Goal: Task Accomplishment & Management: Complete application form

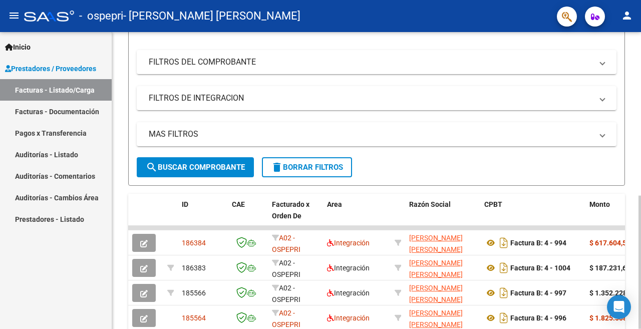
scroll to position [251, 0]
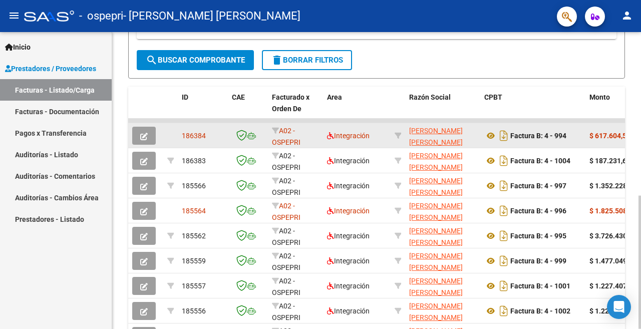
click at [141, 135] on icon "button" at bounding box center [144, 137] width 8 height 8
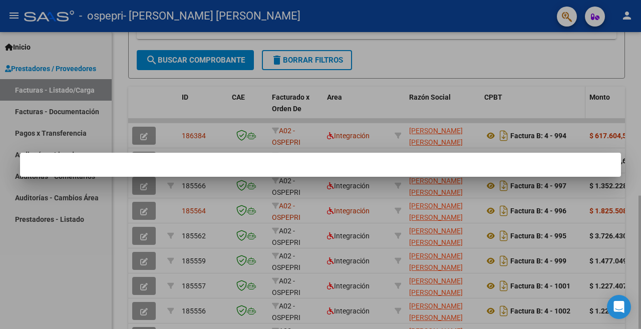
click at [550, 102] on div at bounding box center [320, 164] width 641 height 329
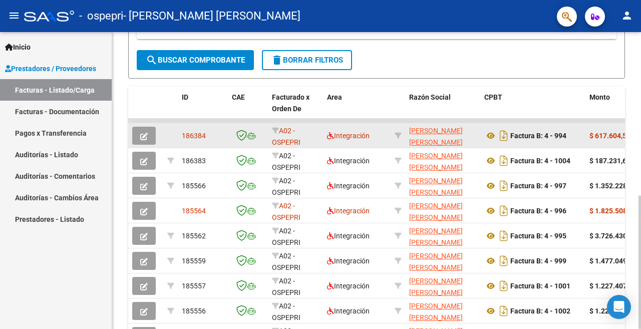
click at [139, 138] on button "button" at bounding box center [144, 136] width 24 height 18
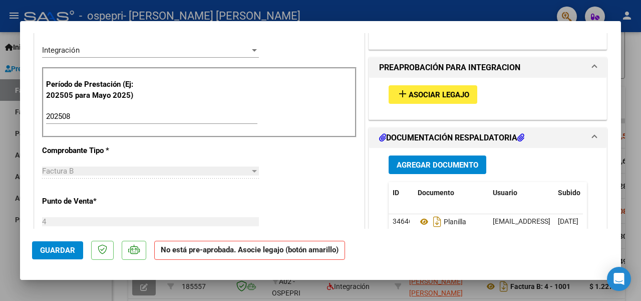
scroll to position [301, 0]
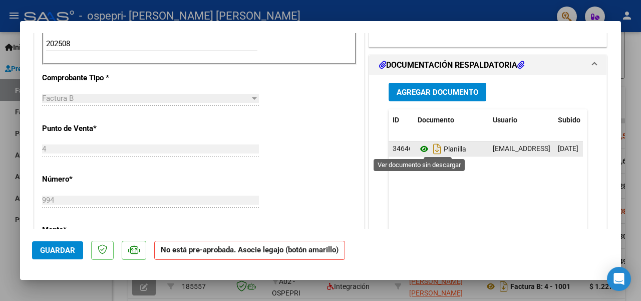
click at [422, 148] on icon at bounding box center [424, 149] width 13 height 12
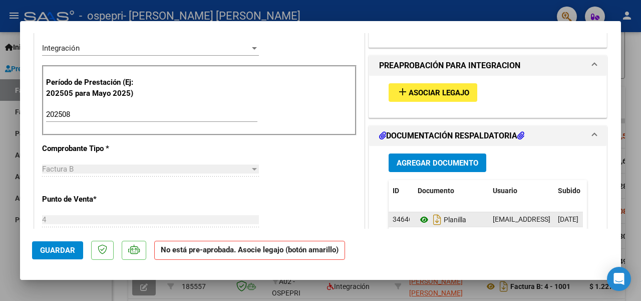
scroll to position [251, 0]
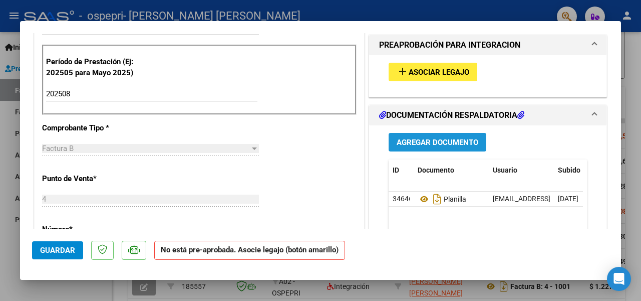
click at [423, 138] on span "Agregar Documento" at bounding box center [438, 142] width 82 height 9
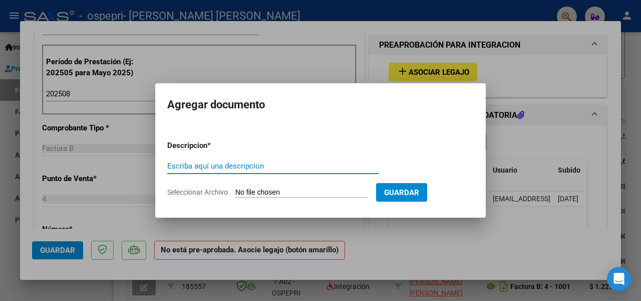
click at [271, 167] on input "Escriba aquí una descripcion" at bounding box center [272, 165] width 211 height 9
type input "NOTA DE CREDITO"
click at [294, 190] on input "Seleccionar Archivo" at bounding box center [302, 193] width 133 height 10
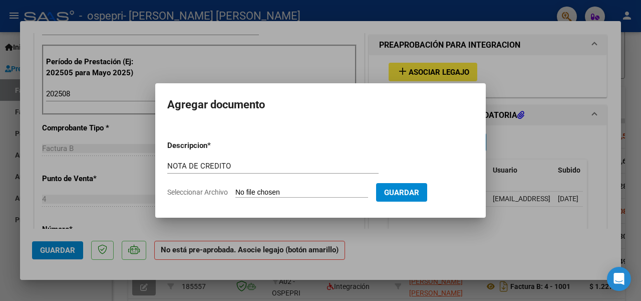
type input "C:\fakepath\23339173389_008_00004_00000070994.pdf"
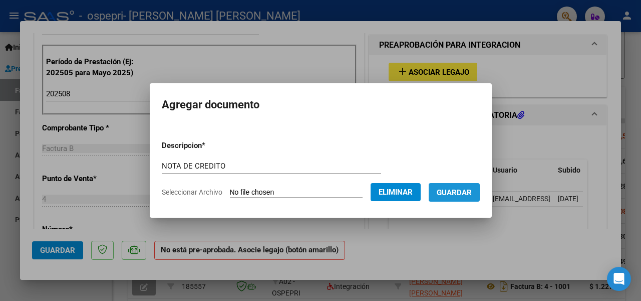
click at [454, 194] on span "Guardar" at bounding box center [454, 192] width 35 height 9
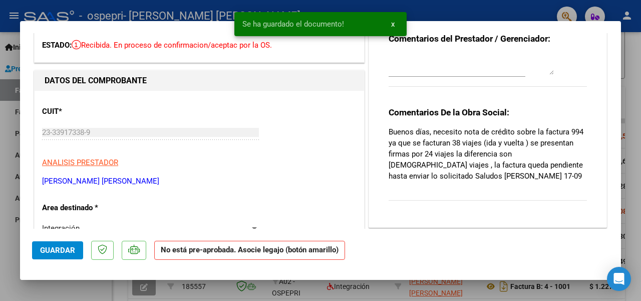
scroll to position [0, 0]
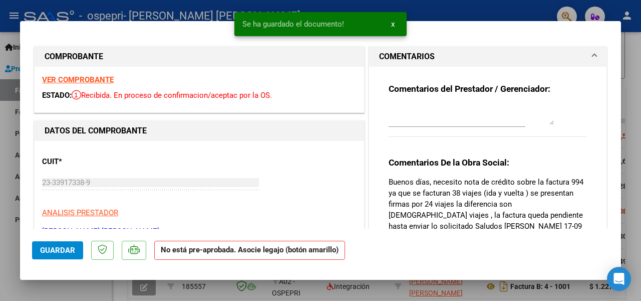
click at [406, 121] on textarea at bounding box center [471, 115] width 165 height 20
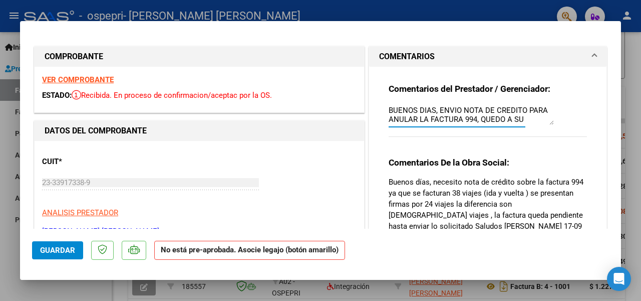
scroll to position [9, 0]
drag, startPoint x: 406, startPoint y: 121, endPoint x: 395, endPoint y: 120, distance: 11.1
click at [395, 120] on textarea "BUENOS DIAS, ENVIO NOTA DE CREDITO PARA ANULAR LA FACTURA 994, QUEDO A SU DSIPO…" at bounding box center [471, 115] width 165 height 20
click at [389, 121] on textarea "BUENOS DIAS, ENVIO NOTA DE CREDITO PARA ANULAR LA FACTURA 994, QUEDO A SU DSIPO…" at bounding box center [471, 115] width 165 height 20
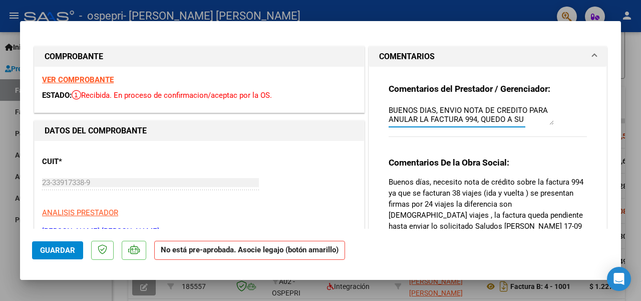
drag, startPoint x: 427, startPoint y: 109, endPoint x: 439, endPoint y: 110, distance: 11.6
click at [439, 110] on textarea "BUENOS DIAS, ENVIO NOTA DE CREDITO PARA ANULAR LA FACTURA 994, QUEDO A SU DISIP…" at bounding box center [471, 115] width 165 height 20
click at [508, 110] on textarea "BUENOS DIAS, ENVIO NOTA DE CREDITO PARA ANULAR LA FACTURA 994, QUEDO A SU DISIP…" at bounding box center [471, 115] width 165 height 20
drag, startPoint x: 418, startPoint y: 119, endPoint x: 393, endPoint y: 147, distance: 38.0
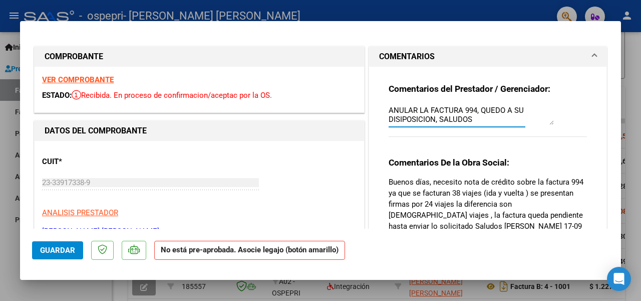
click at [393, 147] on div "Comentarios del Prestador / Gerenciador: BUENOS DIAS, ENVIO NOTA DE CRÉDITO PAR…" at bounding box center [488, 115] width 198 height 65
drag, startPoint x: 398, startPoint y: 119, endPoint x: 399, endPoint y: 127, distance: 8.7
click at [398, 119] on textarea "BUENOS DIAS, ENVIO NOTA DE CRÉDITO PARA ANULAR LA FACTURA 994, QUEDO A SU DISIP…" at bounding box center [471, 115] width 165 height 20
drag, startPoint x: 477, startPoint y: 121, endPoint x: 453, endPoint y: 117, distance: 24.0
click at [476, 121] on textarea "BUENOS DIAS, ENVIO NOTA DE CRÉDITO PARA ANULAR LA FACTURA 994, QUEDO A SU DISPO…" at bounding box center [471, 115] width 165 height 20
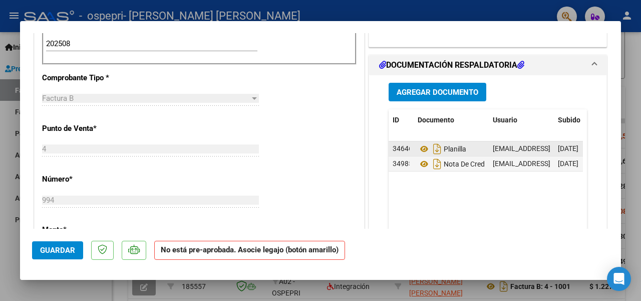
scroll to position [50, 0]
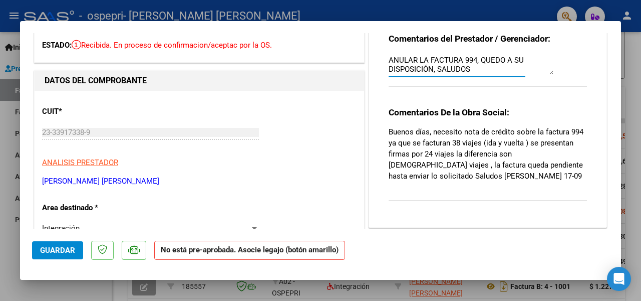
type textarea "BUENOS DIAS, ENVIO NOTA DE CRÉDITO PARA ANULAR LA FACTURA 994, QUEDO A SU DISPO…"
click at [49, 248] on span "Guardar" at bounding box center [57, 250] width 35 height 9
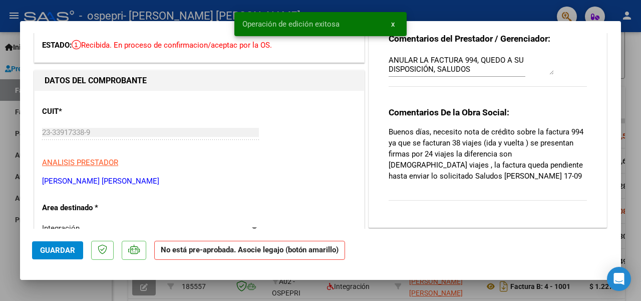
click at [446, 10] on div at bounding box center [320, 150] width 641 height 301
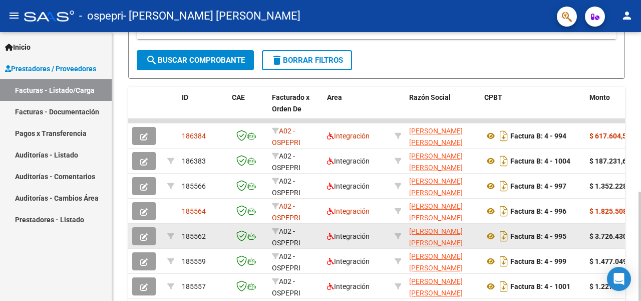
scroll to position [251, 0]
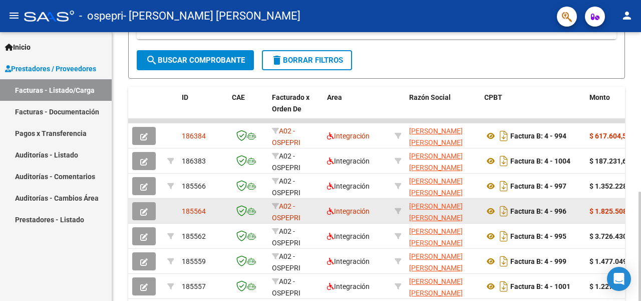
click at [146, 215] on icon "button" at bounding box center [144, 212] width 8 height 8
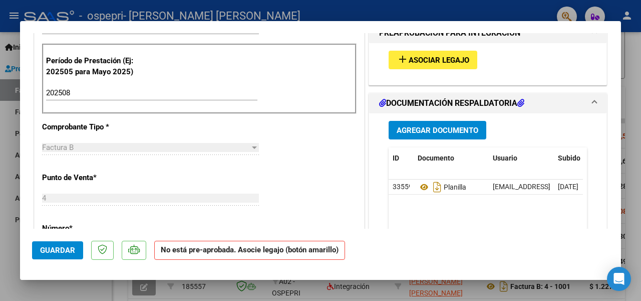
scroll to position [301, 0]
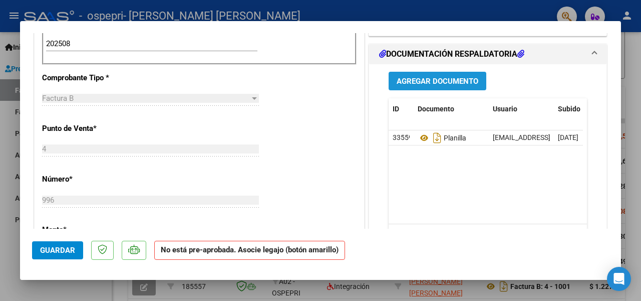
click at [424, 84] on span "Agregar Documento" at bounding box center [438, 81] width 82 height 9
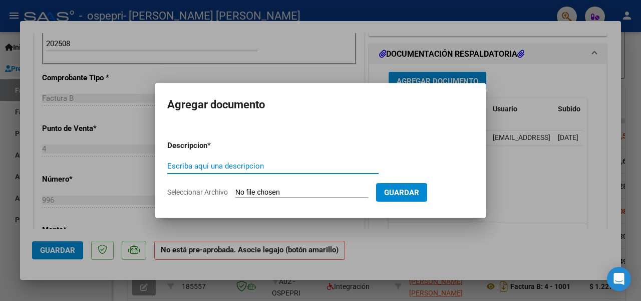
click at [277, 166] on input "Escriba aquí una descripcion" at bounding box center [272, 165] width 211 height 9
type input "NOTA DE CREDITO"
click at [327, 191] on input "Seleccionar Archivo" at bounding box center [302, 193] width 133 height 10
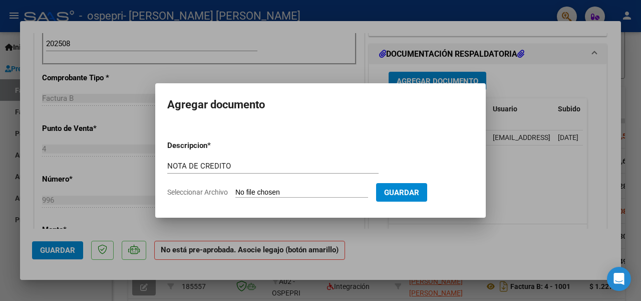
type input "C:\fakepath\23339173389_008_00004_00000069 996.pdf"
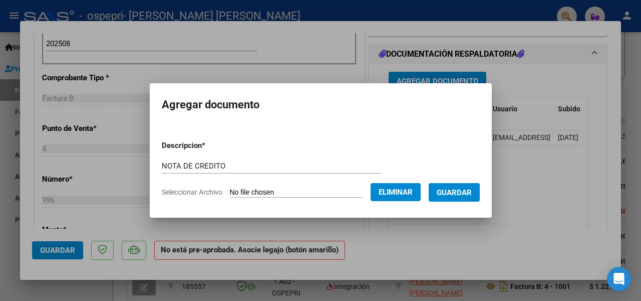
click at [438, 190] on span "Guardar" at bounding box center [454, 192] width 35 height 9
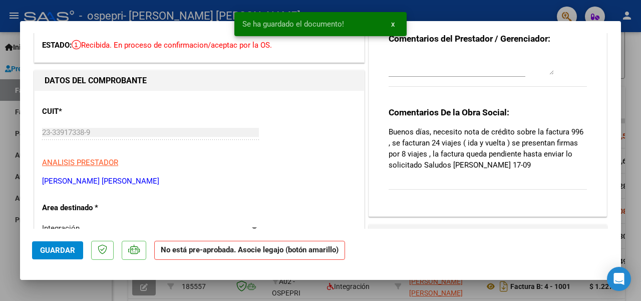
scroll to position [0, 0]
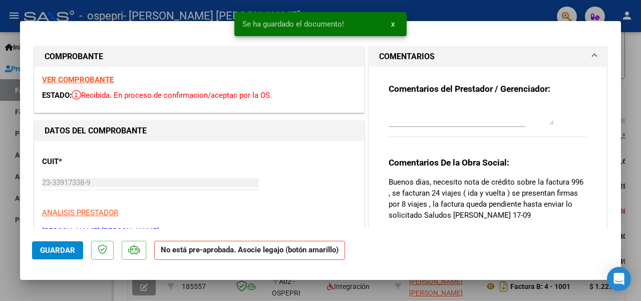
click at [433, 114] on textarea at bounding box center [471, 115] width 165 height 20
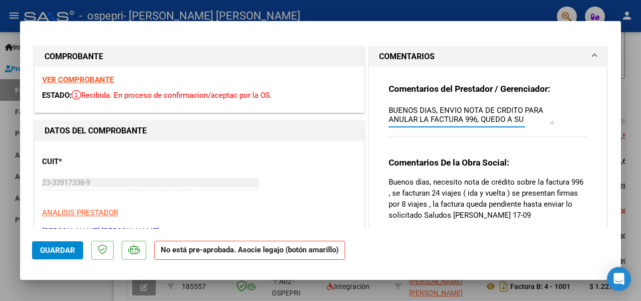
scroll to position [9, 0]
drag, startPoint x: 409, startPoint y: 119, endPoint x: 395, endPoint y: 144, distance: 28.5
click at [396, 144] on div "Comentarios del Prestador / Gerenciador: BUENOS DIAS, ENVIO NOTA DE CRDITO PARA…" at bounding box center [488, 115] width 198 height 65
click at [415, 119] on textarea "BUENOS DIAS, ENVIO NOTA DE CRDITO PARA ANULAR LA FACTURA 996, QUEDO A SU DISPOS…" at bounding box center [471, 115] width 165 height 20
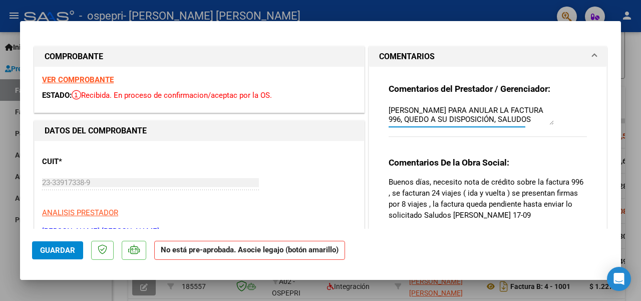
type textarea "BUENOS DÍAS, ENVIO NOTA DE [PERSON_NAME] PARA ANULAR LA FACTURA 996, QUEDO A SU…"
click at [46, 251] on span "Guardar" at bounding box center [57, 250] width 35 height 9
click at [72, 252] on span "Guardar" at bounding box center [57, 250] width 35 height 9
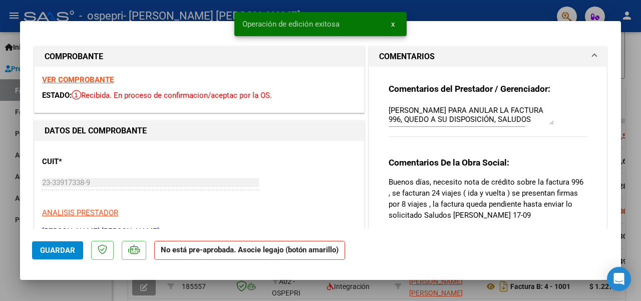
click at [480, 14] on div at bounding box center [320, 150] width 641 height 301
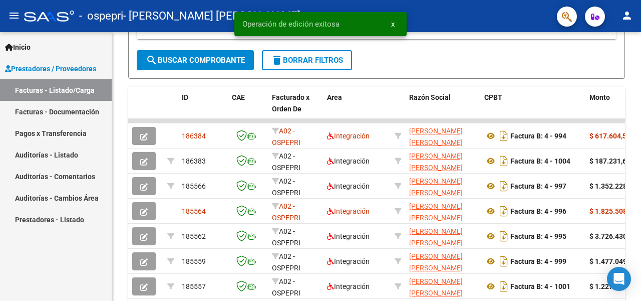
scroll to position [251, 0]
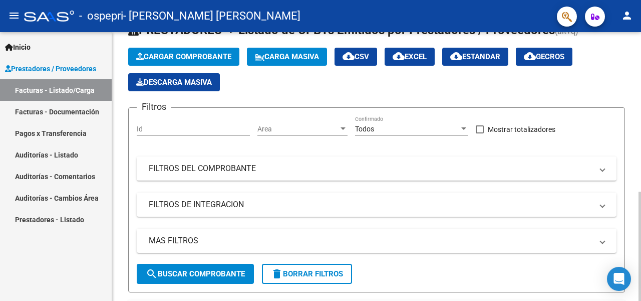
scroll to position [0, 0]
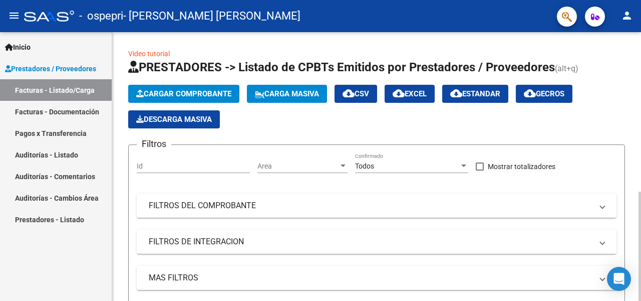
click at [188, 96] on span "Cargar Comprobante" at bounding box center [183, 93] width 95 height 9
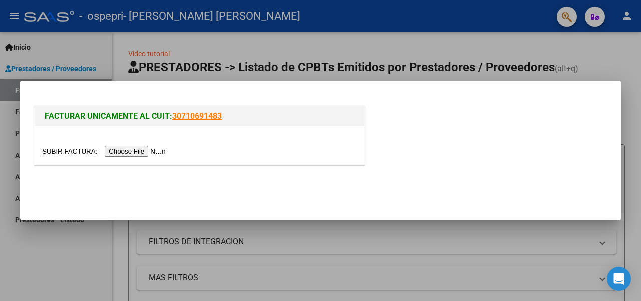
click at [162, 152] on input "file" at bounding box center [105, 151] width 127 height 11
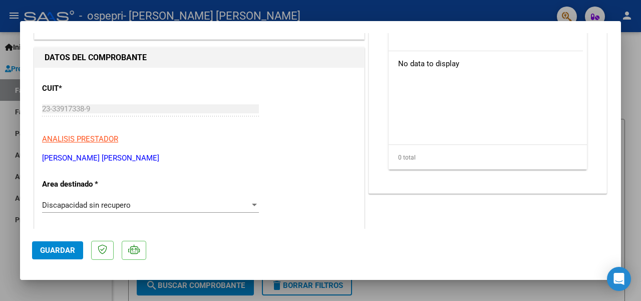
scroll to position [150, 0]
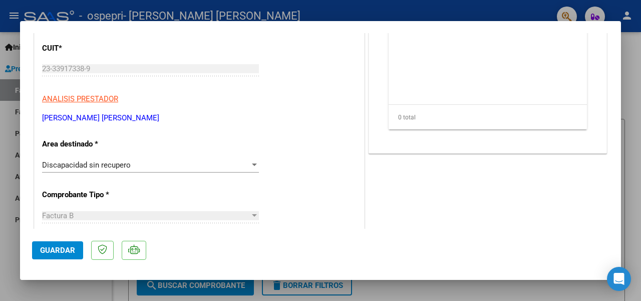
click at [239, 163] on div "Discapacidad sin recupero" at bounding box center [146, 164] width 208 height 9
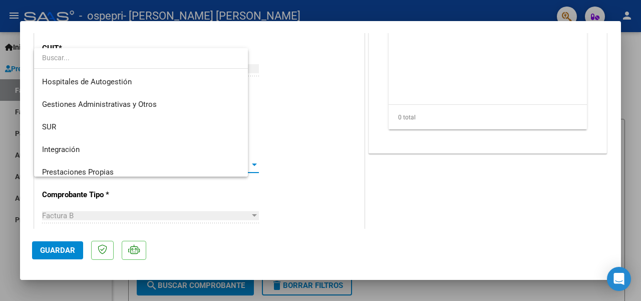
scroll to position [75, 0]
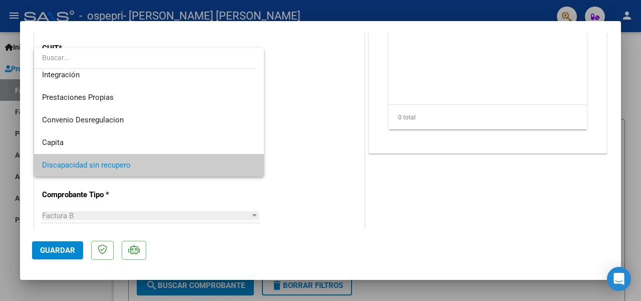
click at [268, 203] on div at bounding box center [320, 150] width 641 height 301
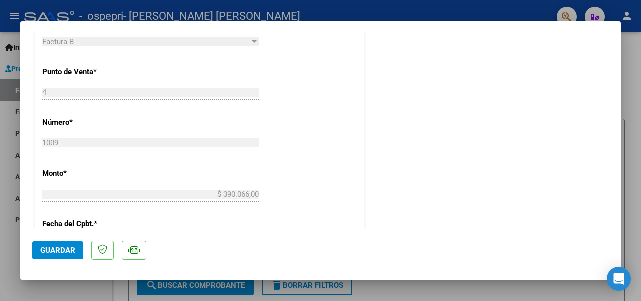
scroll to position [253, 0]
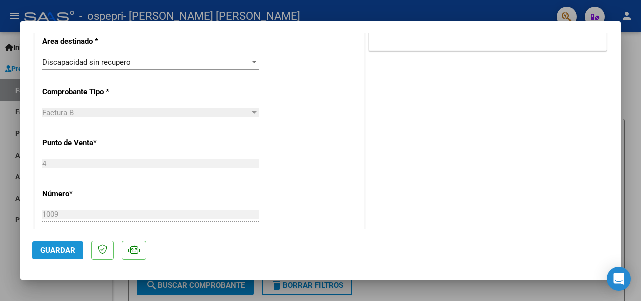
click at [69, 253] on span "Guardar" at bounding box center [57, 250] width 35 height 9
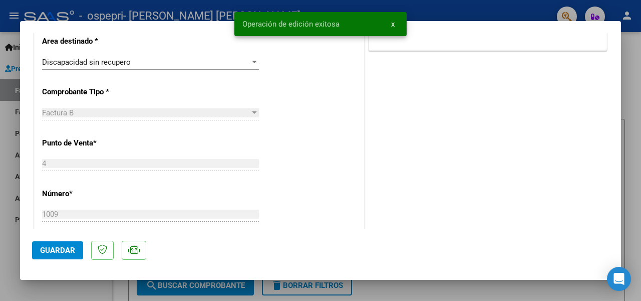
click at [203, 14] on div at bounding box center [320, 150] width 641 height 301
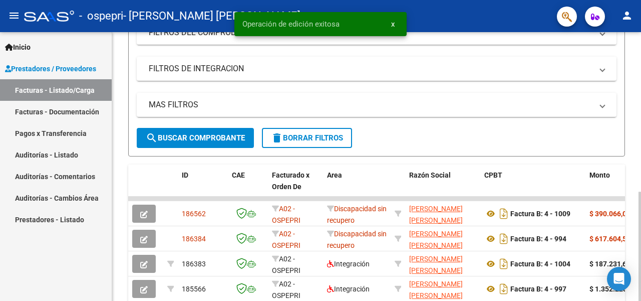
scroll to position [200, 0]
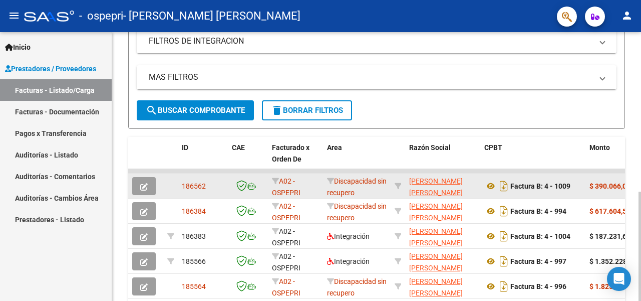
click at [142, 191] on button "button" at bounding box center [144, 186] width 24 height 18
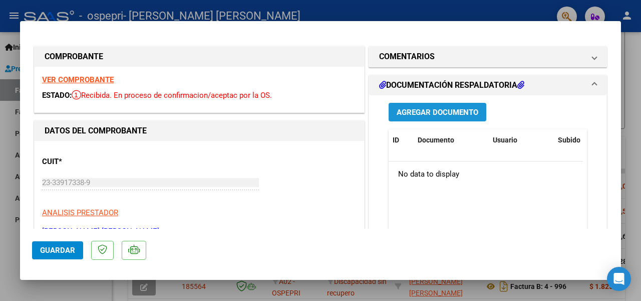
click at [428, 109] on span "Agregar Documento" at bounding box center [438, 112] width 82 height 9
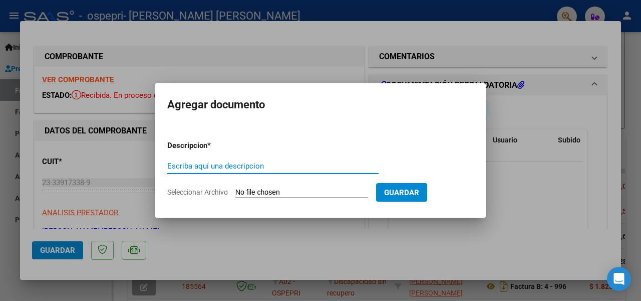
click at [283, 166] on input "Escriba aquí una descripcion" at bounding box center [272, 165] width 211 height 9
type input "planilla"
click at [295, 191] on input "Seleccionar Archivo" at bounding box center [302, 193] width 133 height 10
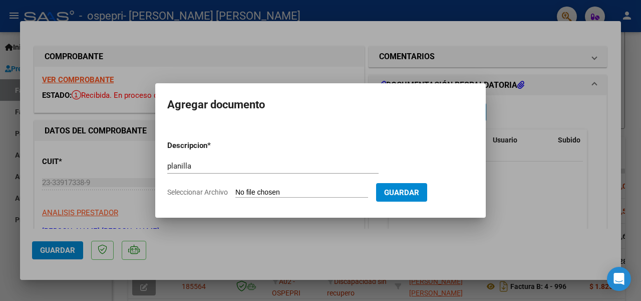
type input "C:\fakepath\planilla [PERSON_NAME].pdf"
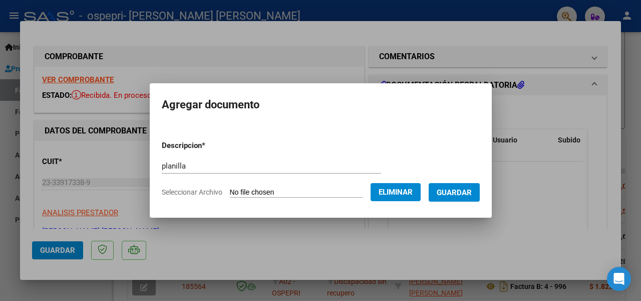
click at [449, 198] on button "Guardar" at bounding box center [454, 192] width 51 height 19
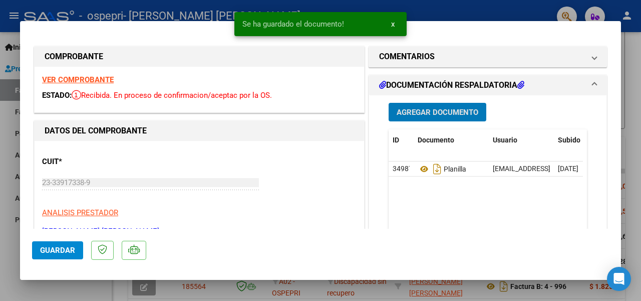
click at [86, 84] on strong "VER COMPROBANTE" at bounding box center [78, 79] width 72 height 9
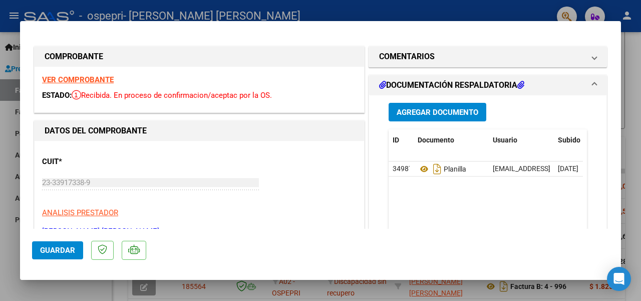
click at [286, 12] on div at bounding box center [320, 150] width 641 height 301
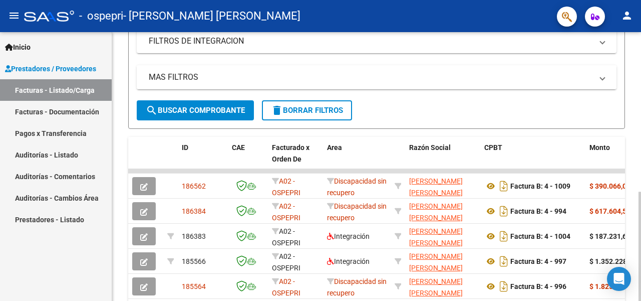
scroll to position [0, 0]
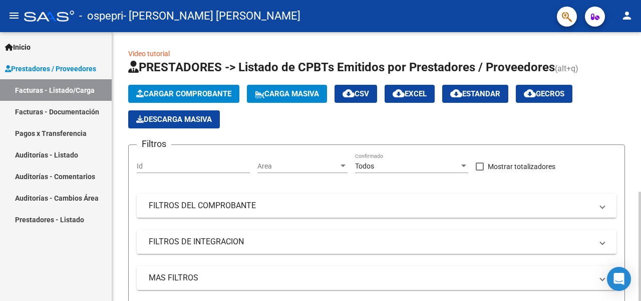
click at [179, 93] on span "Cargar Comprobante" at bounding box center [183, 93] width 95 height 9
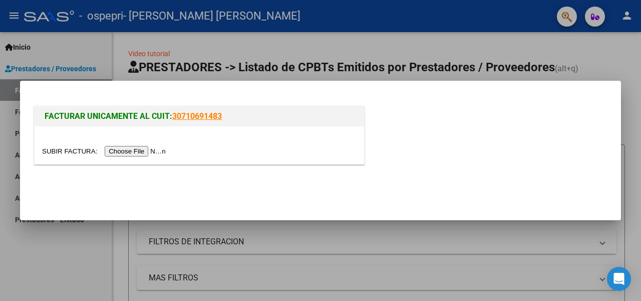
click at [136, 151] on input "file" at bounding box center [105, 151] width 127 height 11
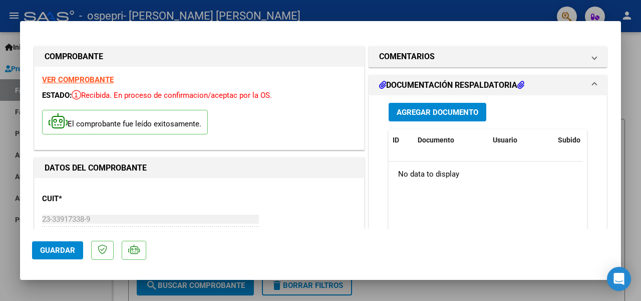
click at [432, 112] on span "Agregar Documento" at bounding box center [438, 112] width 82 height 9
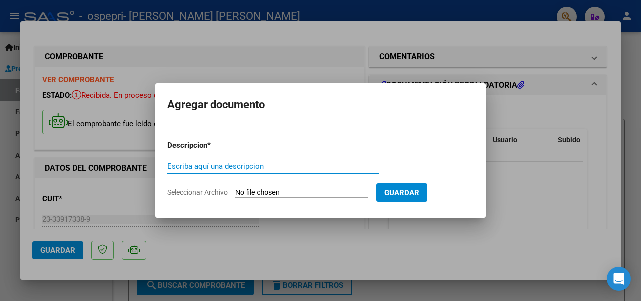
click at [305, 166] on input "Escriba aquí una descripcion" at bounding box center [272, 165] width 211 height 9
type input "planilla"
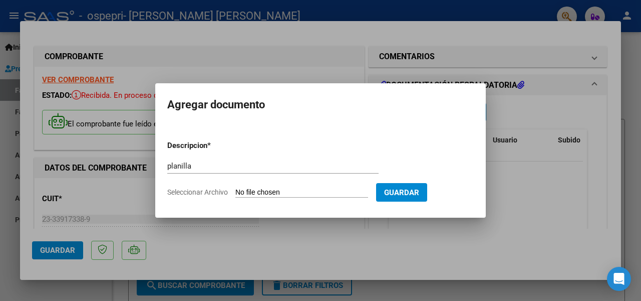
click at [314, 197] on input "Seleccionar Archivo" at bounding box center [302, 193] width 133 height 10
type input "C:\fakepath\planilla [PERSON_NAME].pdf"
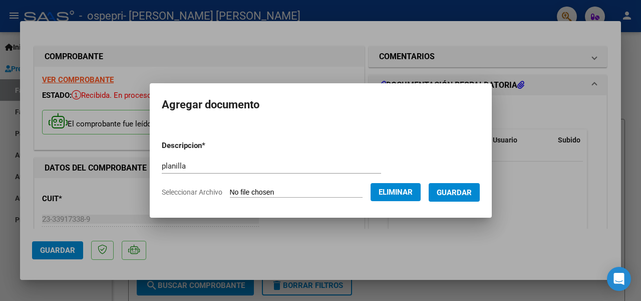
click at [466, 190] on span "Guardar" at bounding box center [454, 192] width 35 height 9
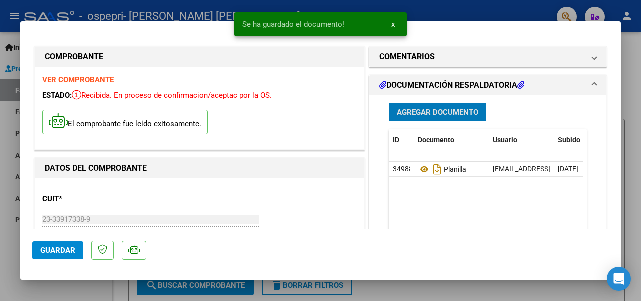
click at [60, 247] on span "Guardar" at bounding box center [57, 250] width 35 height 9
click at [48, 248] on span "Guardar" at bounding box center [57, 250] width 35 height 9
click at [446, 15] on div at bounding box center [320, 150] width 641 height 301
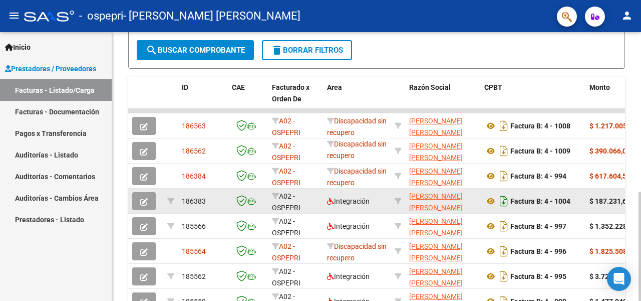
scroll to position [343, 0]
